Goal: Task Accomplishment & Management: Manage account settings

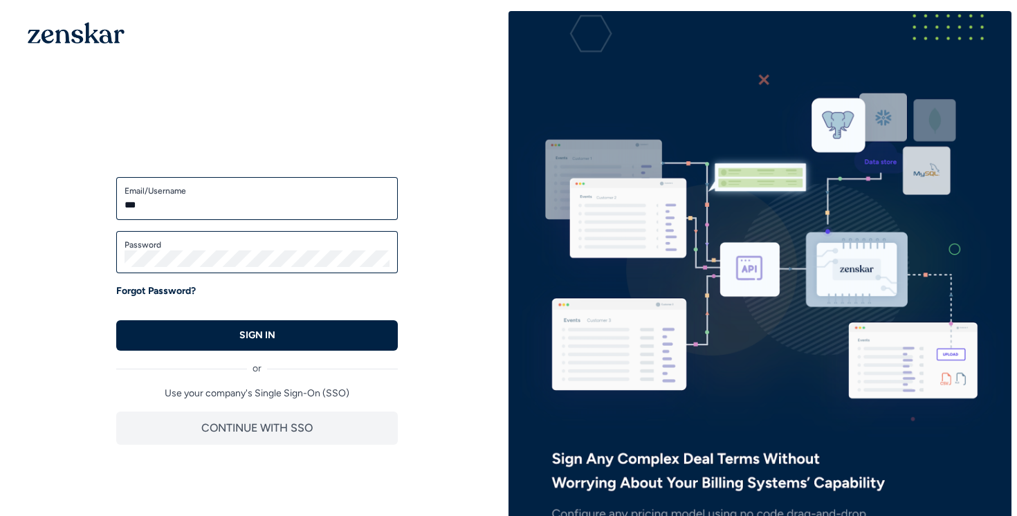
type input "**********"
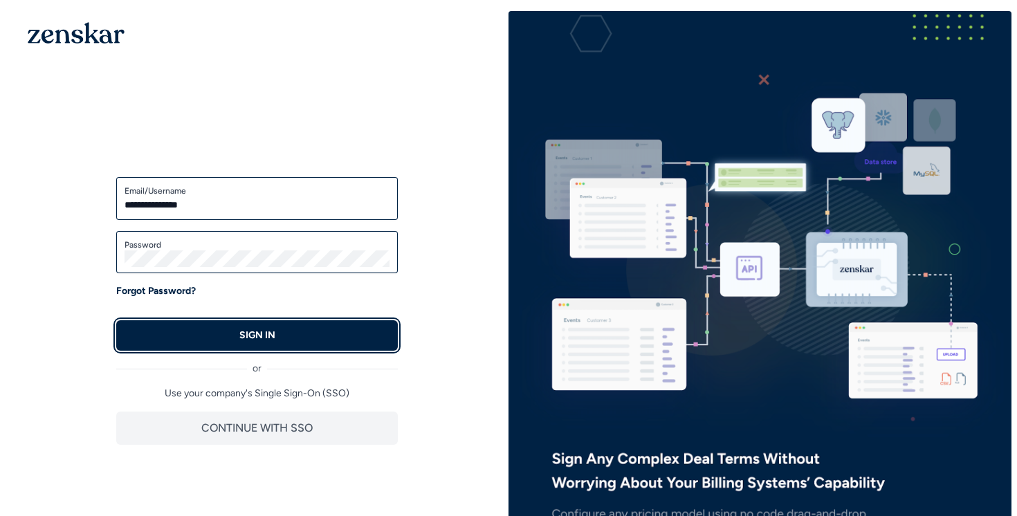
click at [218, 337] on button "SIGN IN" at bounding box center [257, 335] width 282 height 30
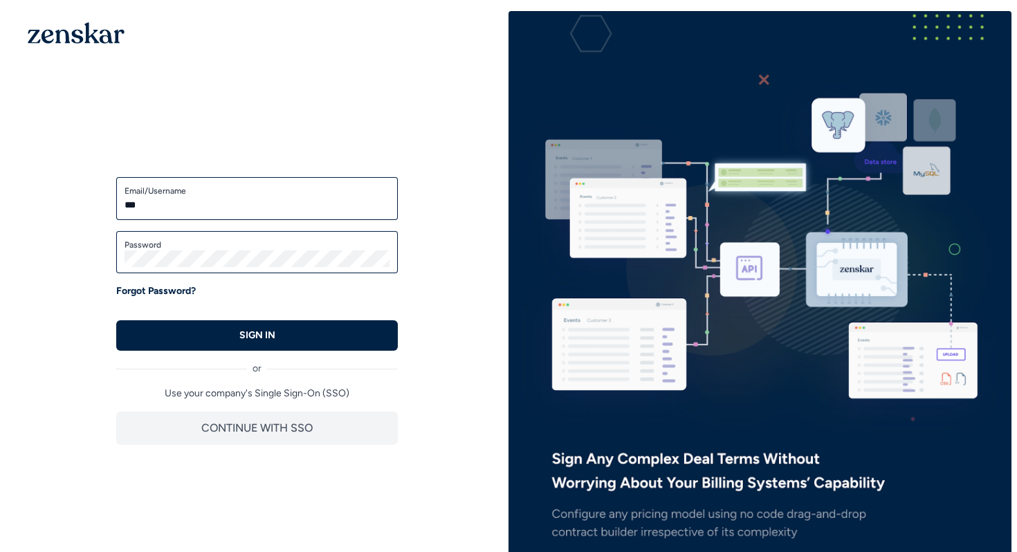
type input "**********"
click at [116, 320] on button "SIGN IN" at bounding box center [257, 335] width 282 height 30
